Goal: Find specific page/section: Find specific page/section

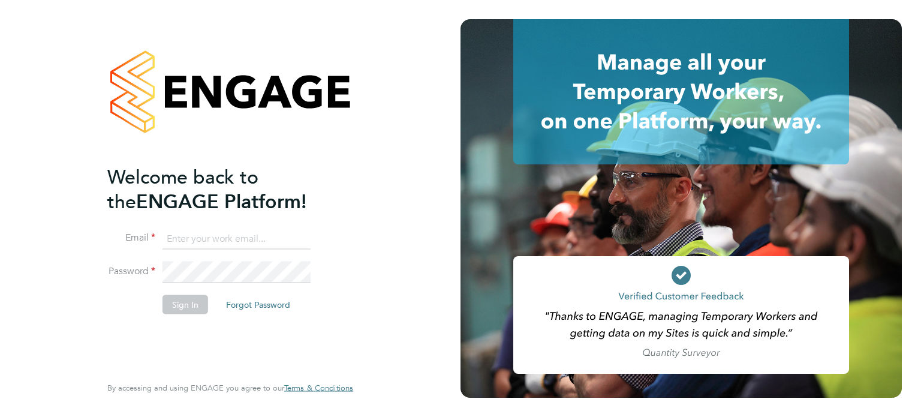
type input "moghrabi@gmail.com"
click at [269, 238] on input "moghrabi@gmail.com" at bounding box center [236, 239] width 148 height 22
click at [182, 302] on button "Sign In" at bounding box center [185, 303] width 46 height 19
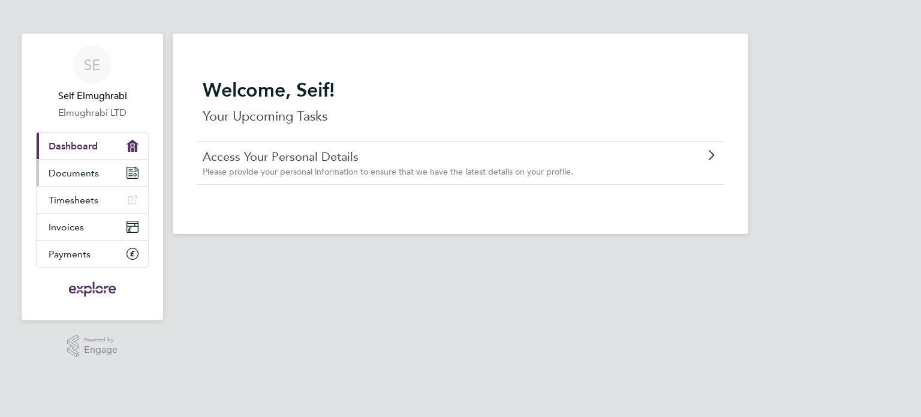
click at [74, 179] on link "Documents" at bounding box center [93, 172] width 112 height 26
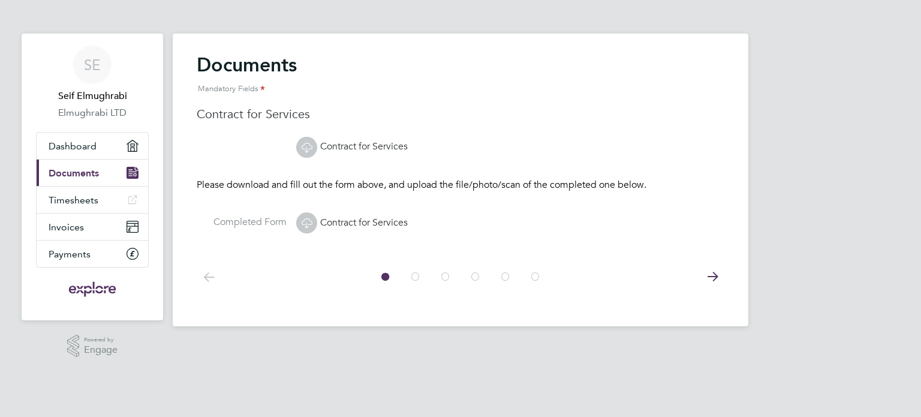
click at [722, 276] on icon at bounding box center [712, 276] width 24 height 27
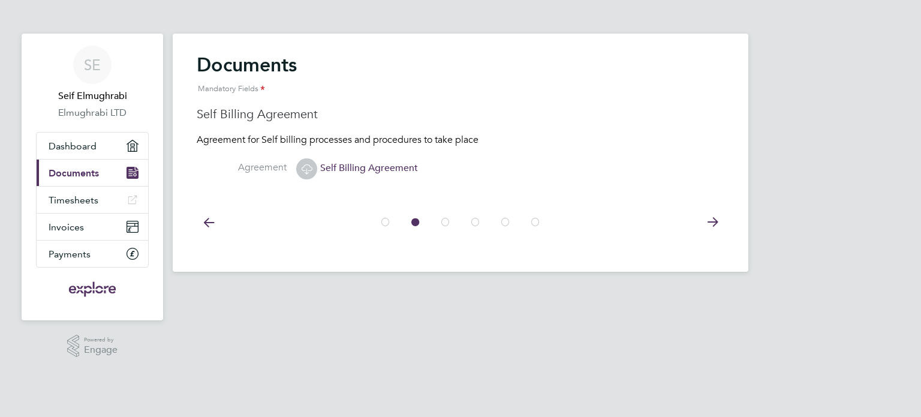
click at [709, 224] on icon at bounding box center [712, 222] width 24 height 27
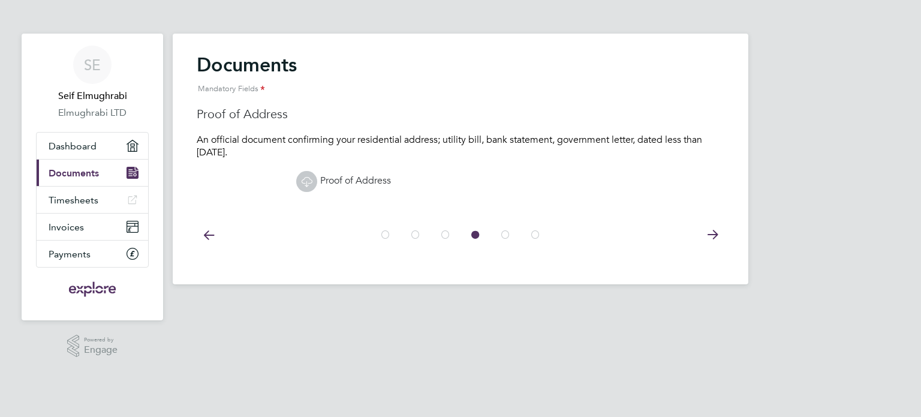
click at [711, 230] on icon at bounding box center [712, 234] width 24 height 27
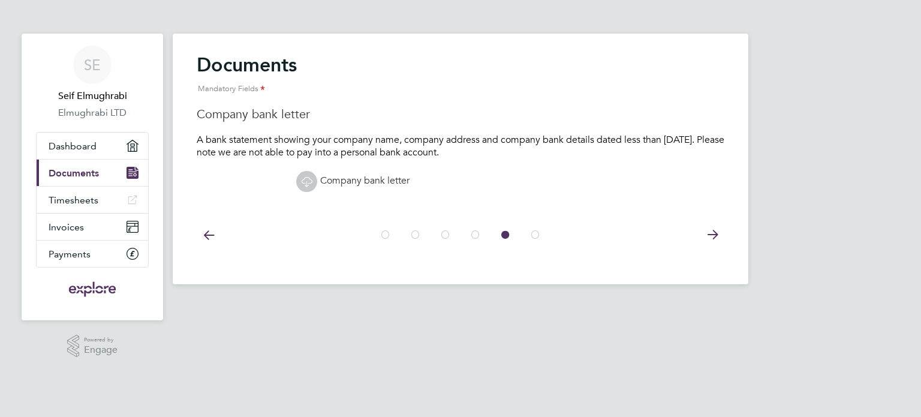
click at [711, 230] on icon at bounding box center [712, 234] width 24 height 27
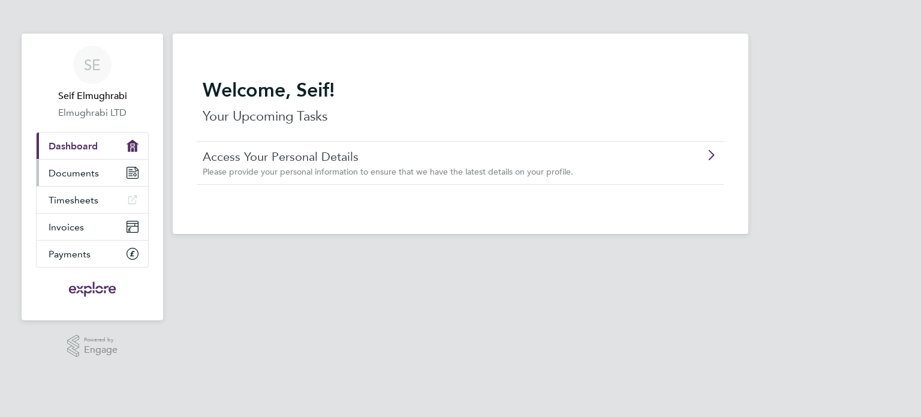
click at [72, 177] on span "Documents" at bounding box center [74, 172] width 50 height 11
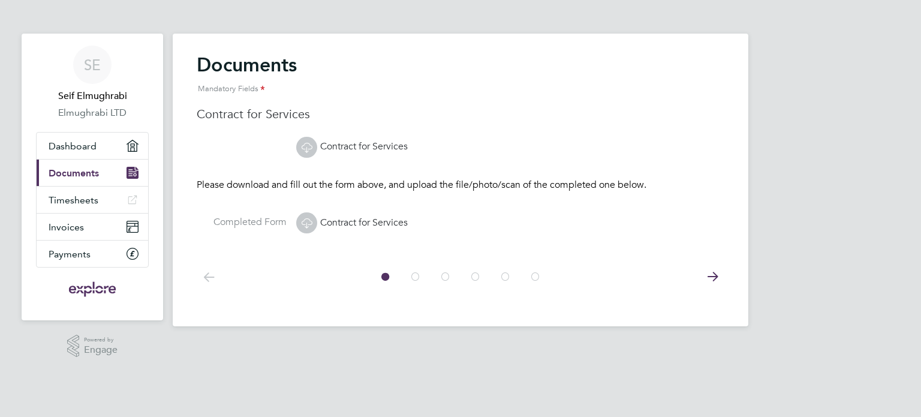
click at [710, 276] on icon at bounding box center [712, 276] width 24 height 27
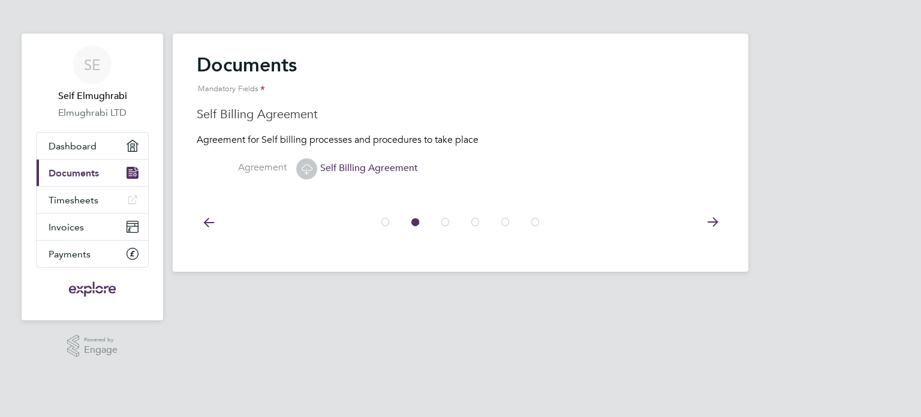
click at [717, 222] on icon at bounding box center [712, 222] width 24 height 27
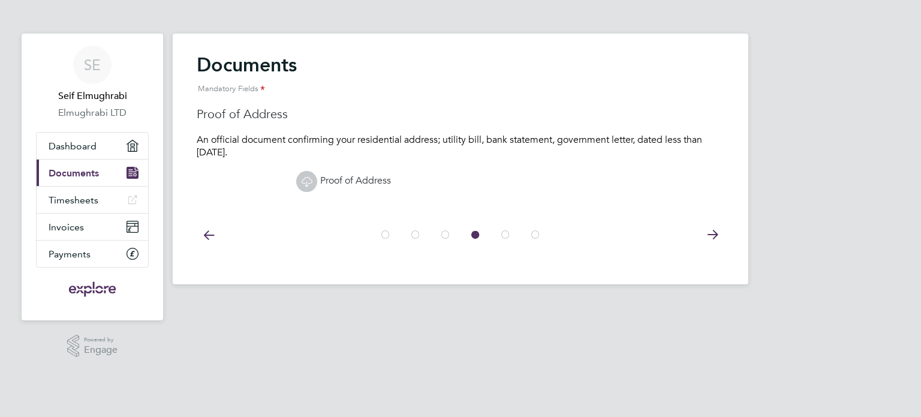
click at [717, 222] on icon at bounding box center [712, 234] width 24 height 27
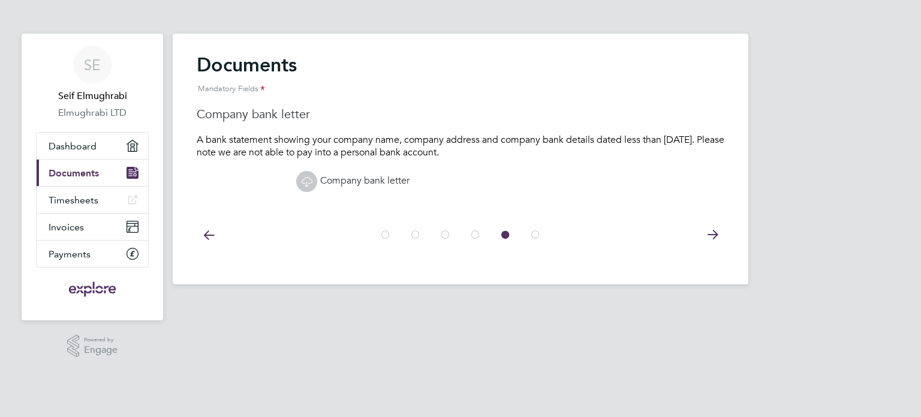
click at [717, 222] on icon at bounding box center [712, 234] width 24 height 27
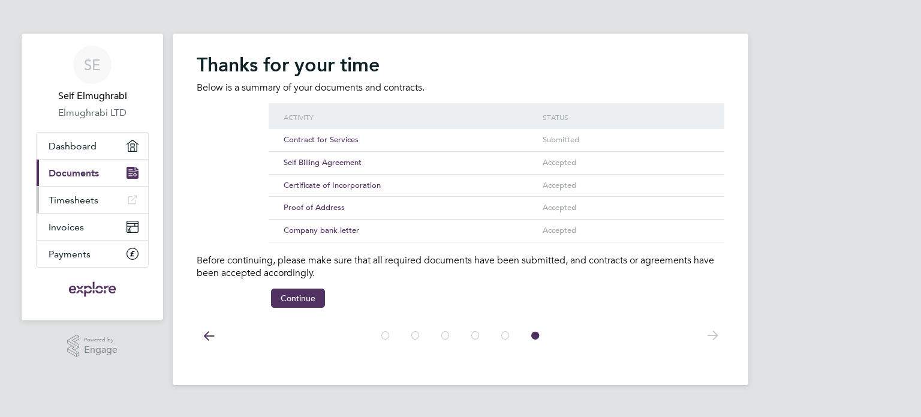
click at [88, 194] on span "Timesheets" at bounding box center [74, 199] width 50 height 11
